Goal: Download file/media

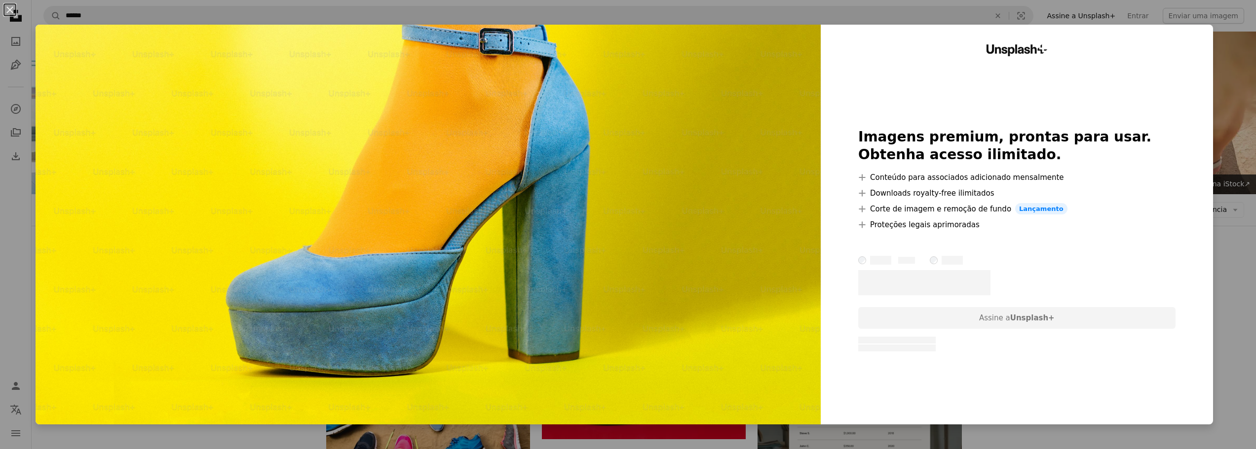
scroll to position [7301, 0]
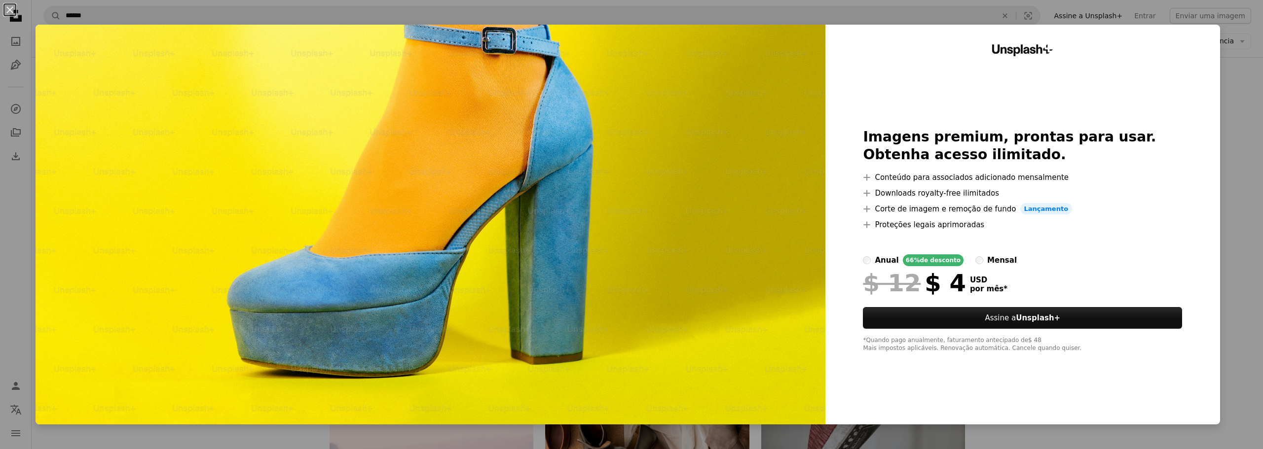
click at [1044, 26] on div "Unsplash+ Imagens premium, prontas para usar. Obtenha acesso ilimitado. A plus …" at bounding box center [1022, 225] width 395 height 400
click at [1059, 11] on div "An X shape Unsplash+ Imagens premium, prontas para usar. Obtenha acesso ilimita…" at bounding box center [631, 224] width 1263 height 449
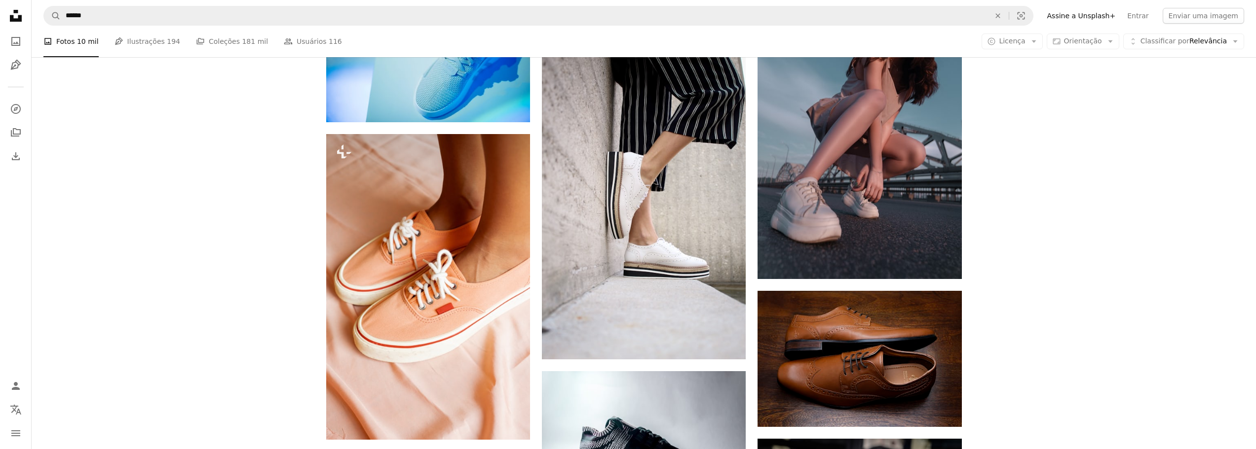
scroll to position [8090, 0]
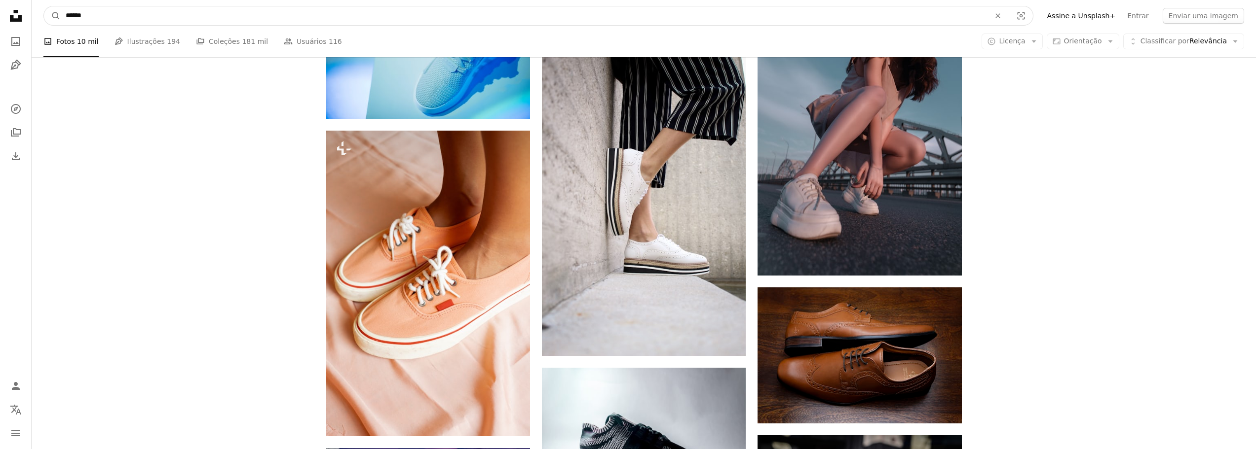
click at [94, 22] on input "******" at bounding box center [524, 15] width 926 height 19
type input "**********"
click at [44, 6] on button "A magnifying glass" at bounding box center [52, 15] width 17 height 19
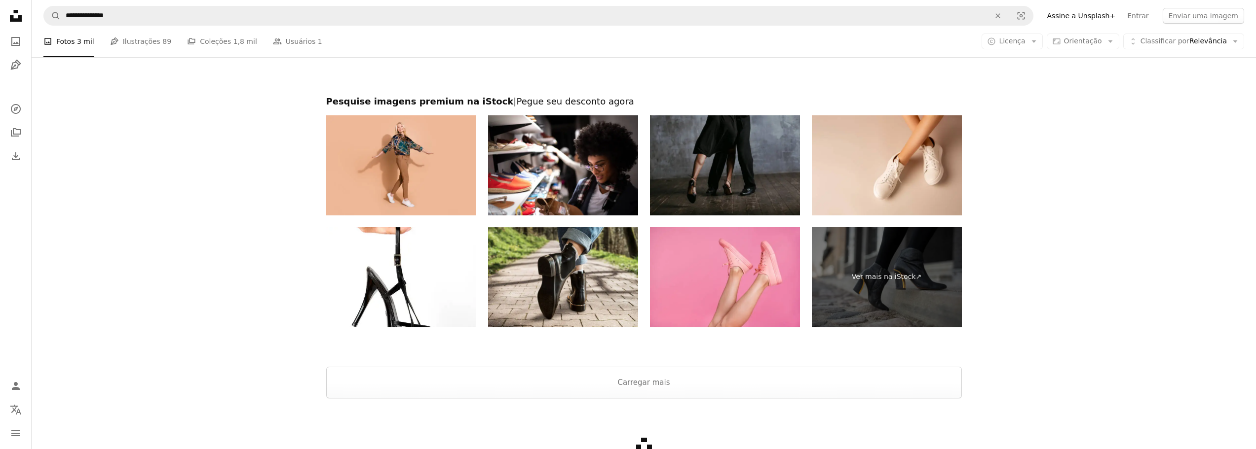
scroll to position [2171, 0]
click at [663, 382] on button "Carregar mais" at bounding box center [643, 383] width 635 height 32
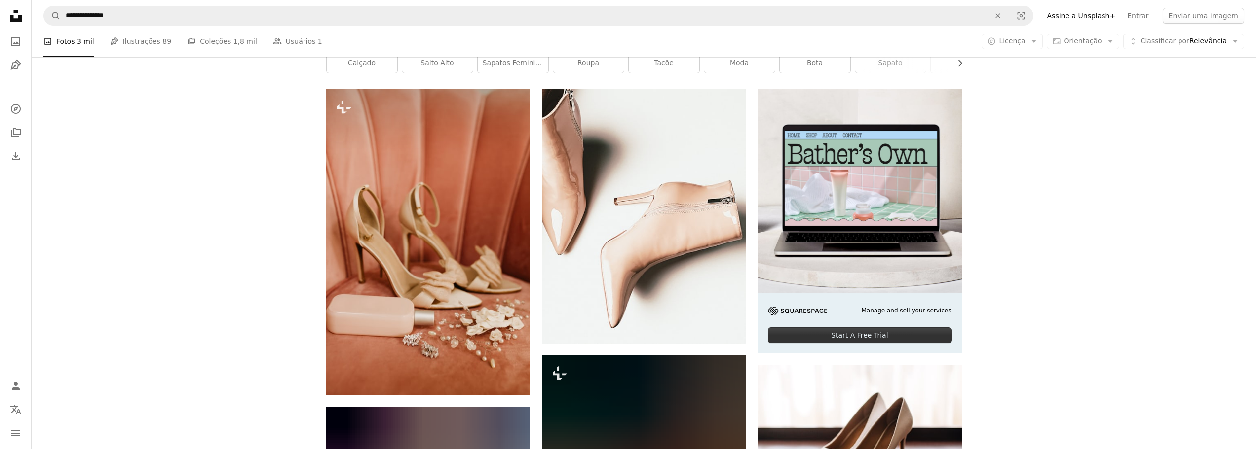
scroll to position [197, 0]
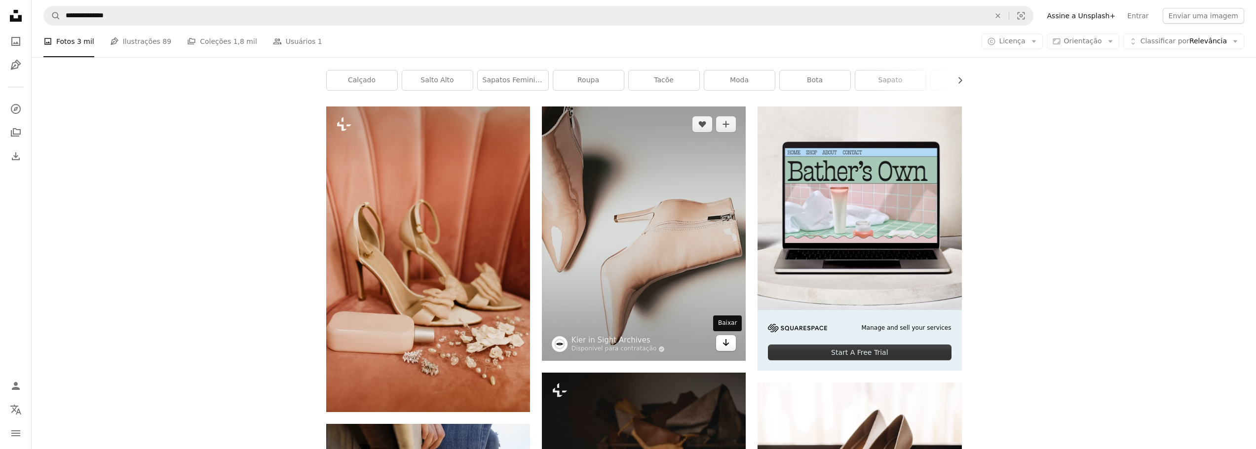
click at [727, 349] on icon "Arrow pointing down" at bounding box center [726, 343] width 8 height 12
